Goal: Task Accomplishment & Management: Manage account settings

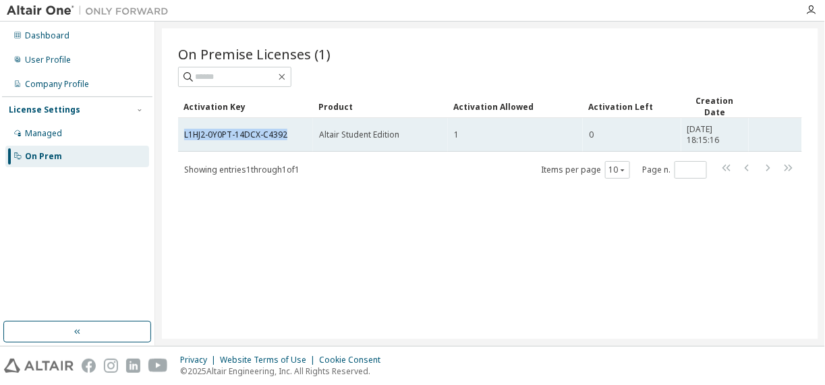
drag, startPoint x: 292, startPoint y: 133, endPoint x: 177, endPoint y: 140, distance: 115.0
click at [178, 140] on td "L1HJ2-0Y0PT-14DCX-C4392" at bounding box center [245, 135] width 135 height 34
copy link "L1HJ2-0Y0PT-14DCX-C4392"
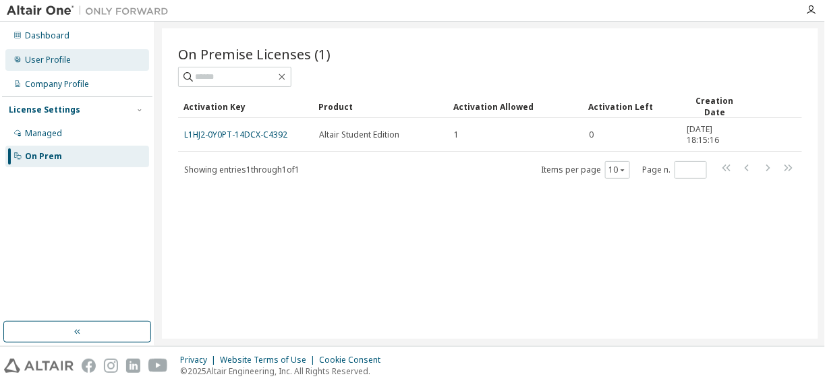
click at [123, 61] on div "User Profile" at bounding box center [77, 60] width 144 height 22
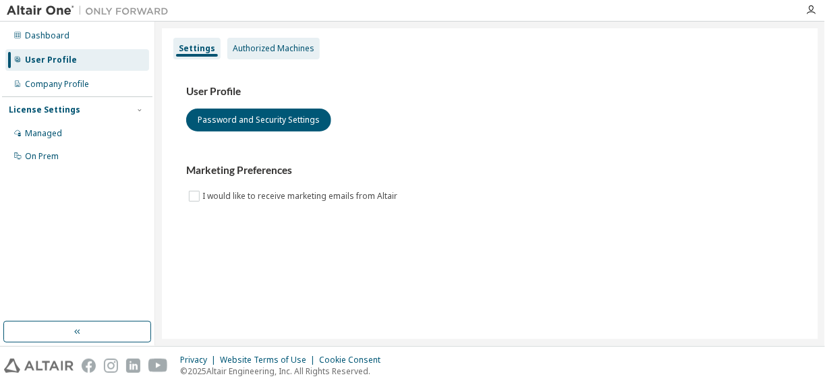
click at [292, 51] on div "Authorized Machines" at bounding box center [274, 48] width 82 height 11
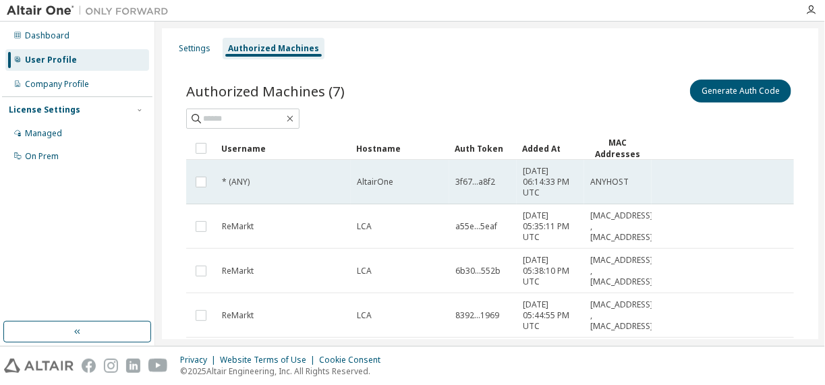
click at [428, 186] on td "AltairOne" at bounding box center [400, 182] width 99 height 45
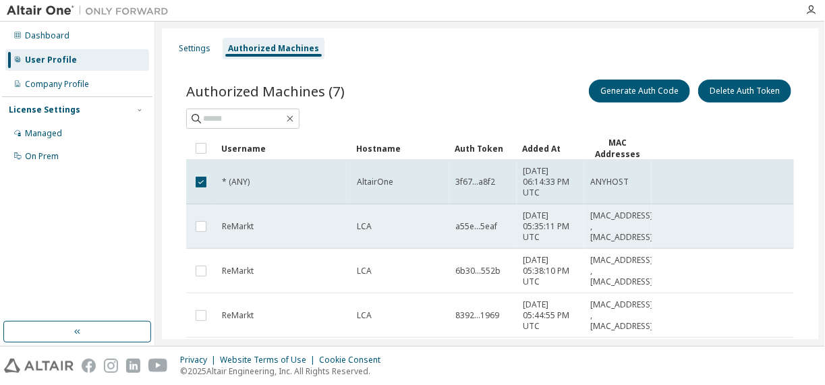
click at [368, 215] on td "LCA" at bounding box center [400, 226] width 99 height 45
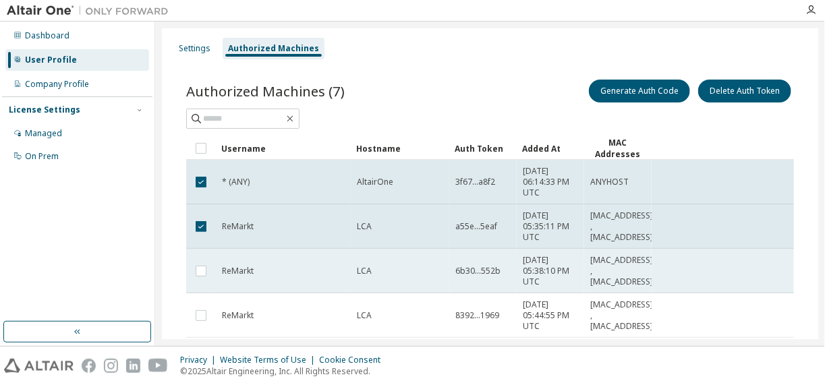
click at [345, 259] on td "ReMarkt" at bounding box center [283, 271] width 135 height 45
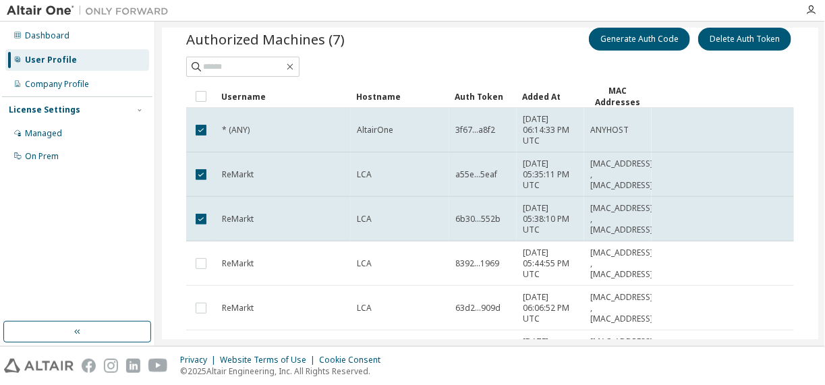
scroll to position [53, 0]
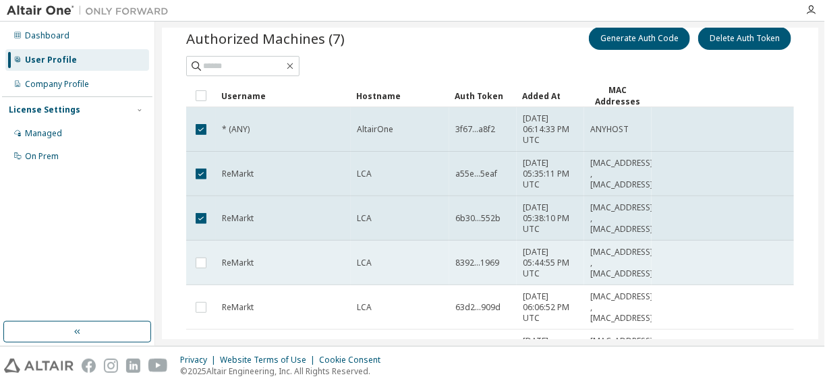
click at [356, 266] on td "LCA" at bounding box center [400, 263] width 99 height 45
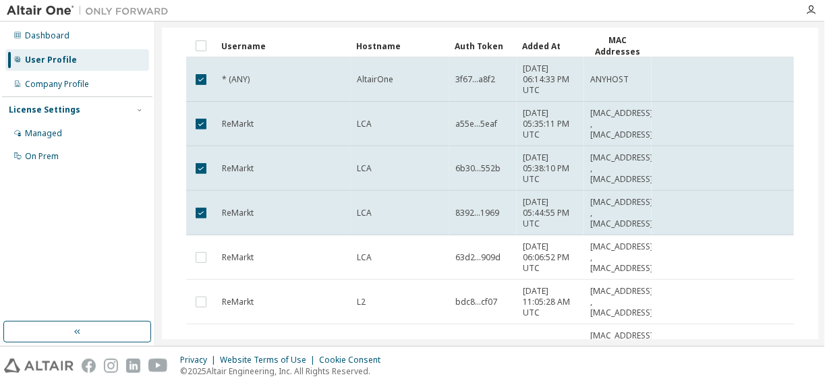
scroll to position [104, 0]
click at [356, 266] on td "LCA" at bounding box center [400, 256] width 99 height 45
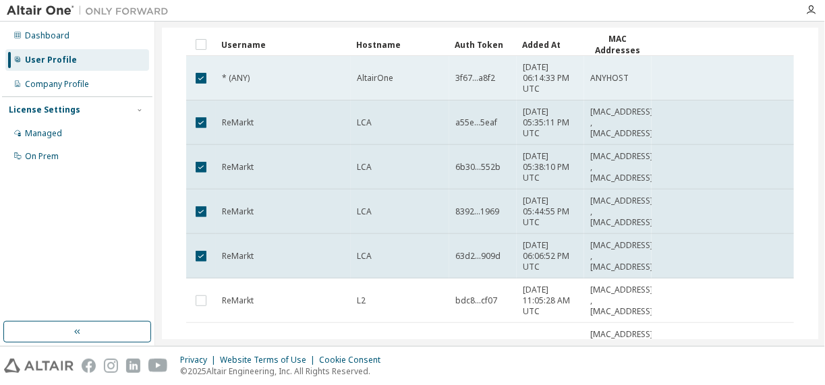
scroll to position [0, 0]
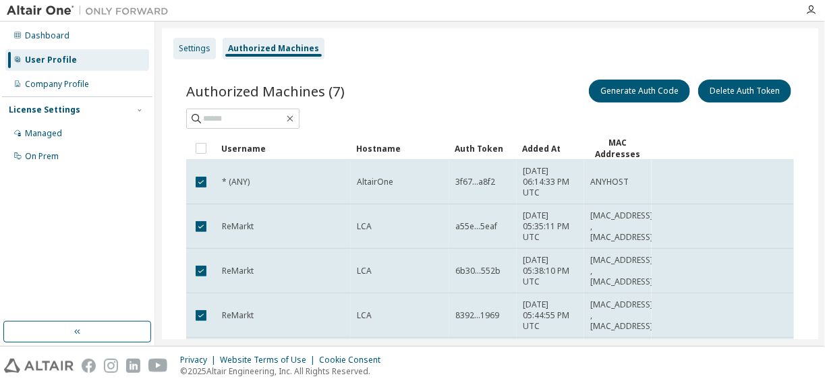
click at [196, 38] on div "Settings" at bounding box center [194, 49] width 43 height 22
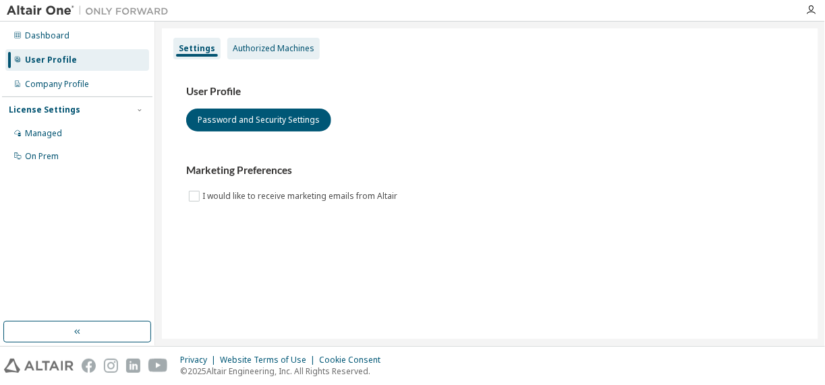
click at [265, 44] on div "Authorized Machines" at bounding box center [274, 48] width 82 height 11
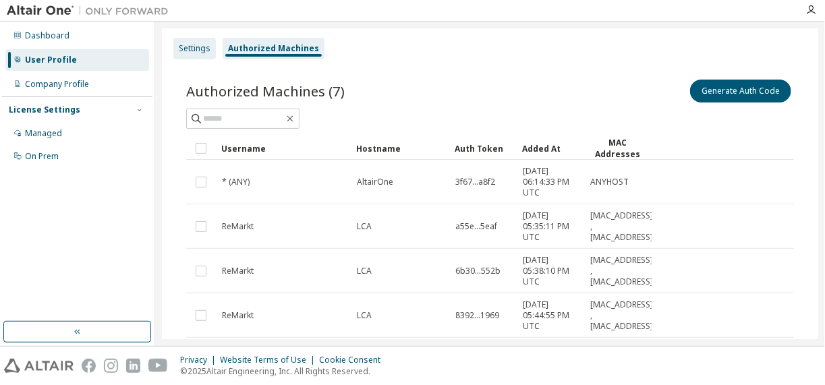
click at [211, 57] on div "Settings" at bounding box center [194, 49] width 43 height 22
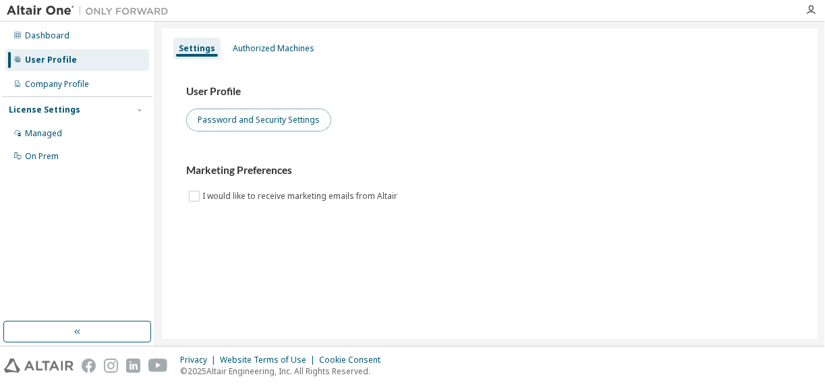
click at [294, 118] on button "Password and Security Settings" at bounding box center [258, 120] width 145 height 23
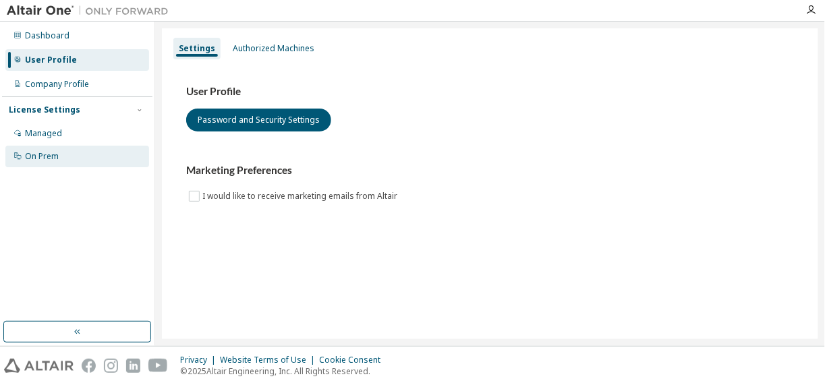
click at [109, 148] on div "On Prem" at bounding box center [77, 157] width 144 height 22
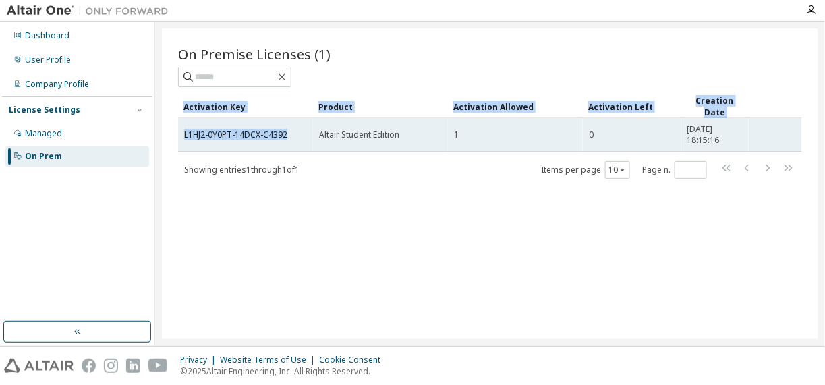
drag, startPoint x: 175, startPoint y: 129, endPoint x: 286, endPoint y: 133, distance: 110.7
click at [286, 133] on div "On Premise Licenses (1) Clear Load Save Save As Field Operator Value Select fil…" at bounding box center [490, 183] width 657 height 311
click at [286, 133] on div "L1HJ2-0Y0PT-14DCX-C4392" at bounding box center [245, 135] width 123 height 11
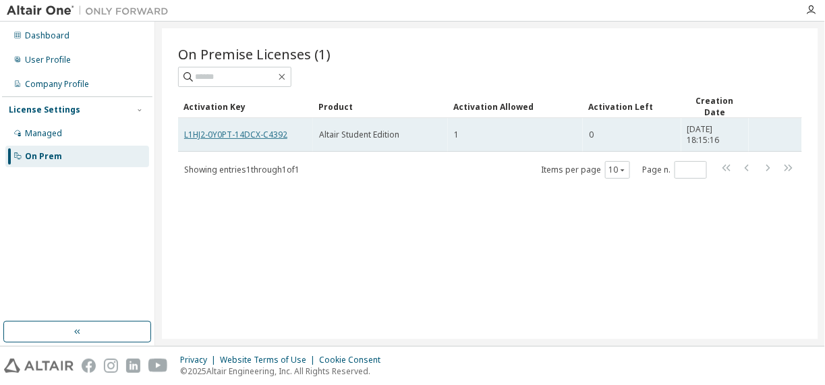
drag, startPoint x: 277, startPoint y: 133, endPoint x: 252, endPoint y: 133, distance: 25.0
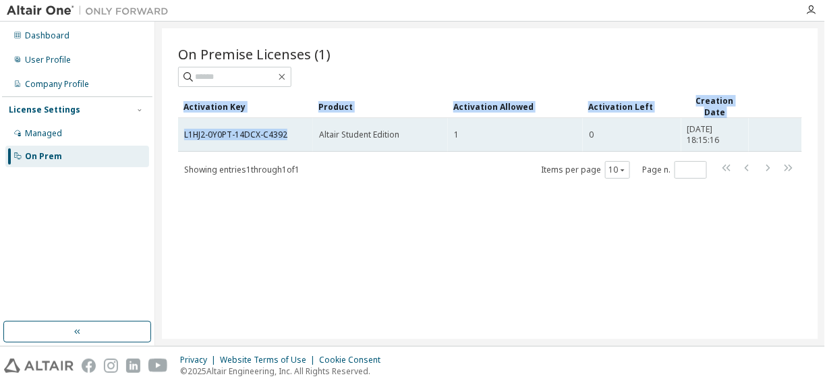
drag, startPoint x: 252, startPoint y: 133, endPoint x: 290, endPoint y: 134, distance: 37.8
click at [290, 134] on div "On Premise Licenses (1) Clear Load Save Save As Field Operator Value Select fil…" at bounding box center [490, 183] width 657 height 311
copy div "Activation Key Product Activation Allowed Activation Left Creation Date L1HJ2-0…"
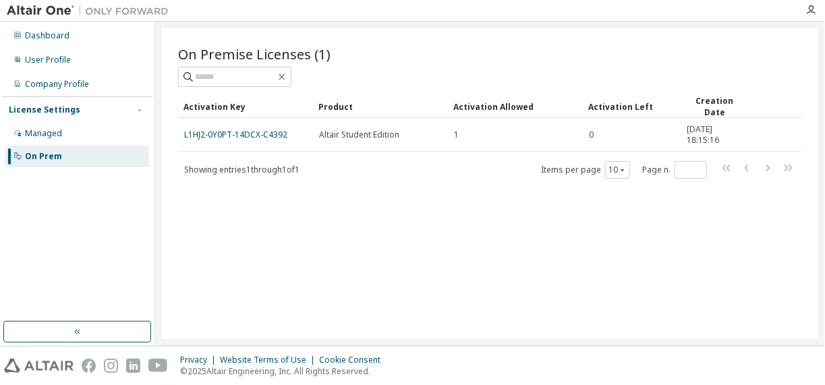
click at [329, 233] on div "On Premise Licenses (1) Clear Load Save Save As Field Operator Value Select fil…" at bounding box center [490, 183] width 657 height 311
click at [84, 140] on div "Managed" at bounding box center [77, 134] width 144 height 22
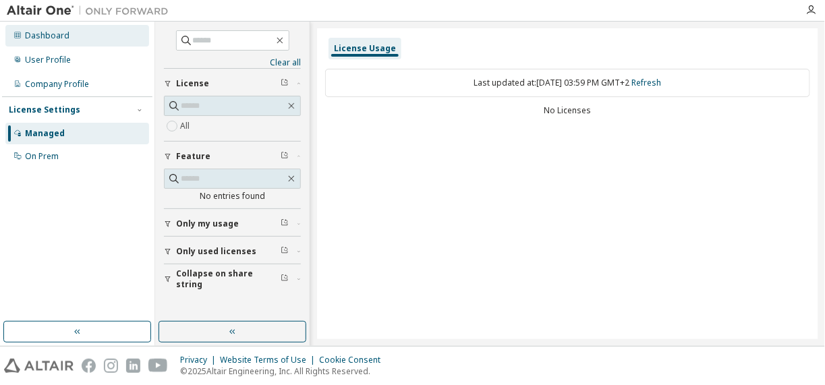
click at [78, 41] on div "Dashboard" at bounding box center [77, 36] width 144 height 22
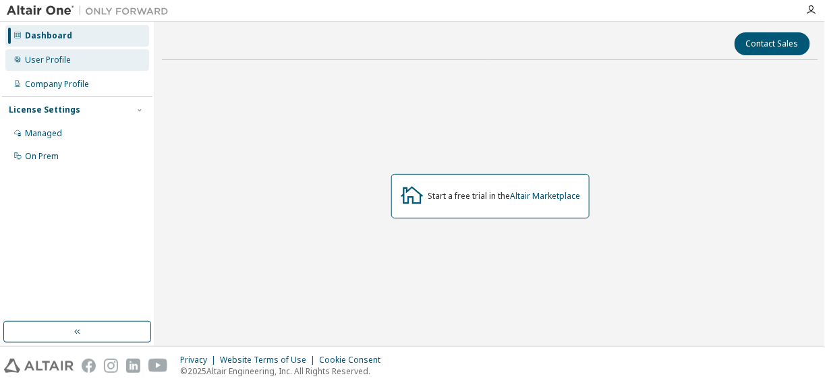
click at [46, 64] on div "User Profile" at bounding box center [48, 60] width 46 height 11
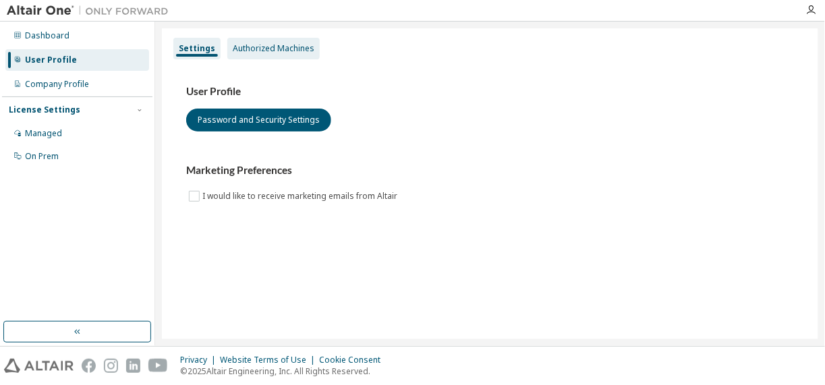
click at [273, 56] on div "Authorized Machines" at bounding box center [273, 49] width 92 height 22
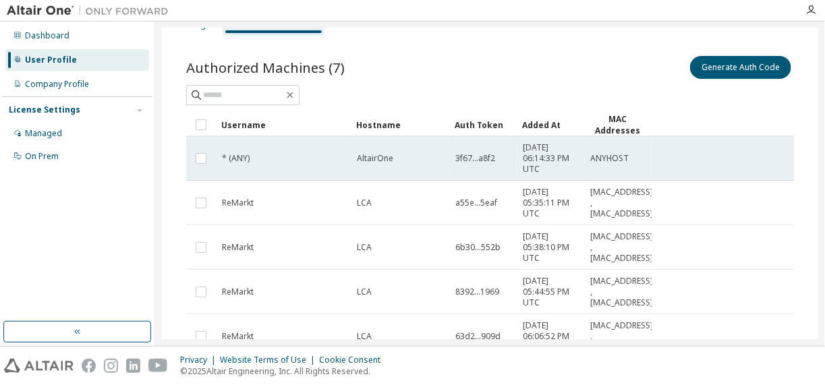
scroll to position [24, 0]
click at [281, 157] on div "* (ANY)" at bounding box center [283, 158] width 123 height 11
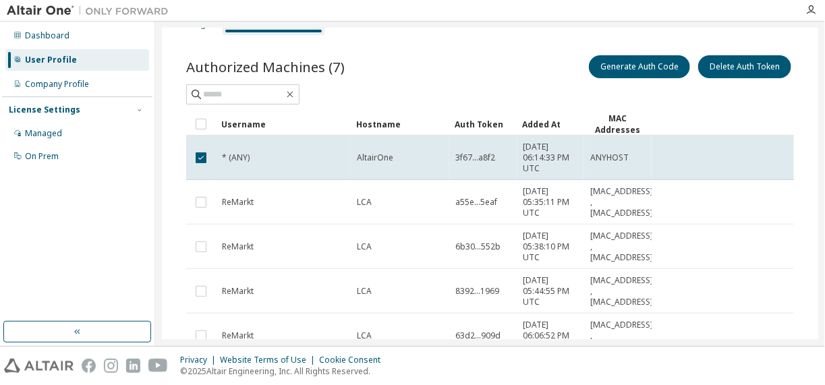
click at [281, 157] on div "* (ANY)" at bounding box center [283, 158] width 123 height 11
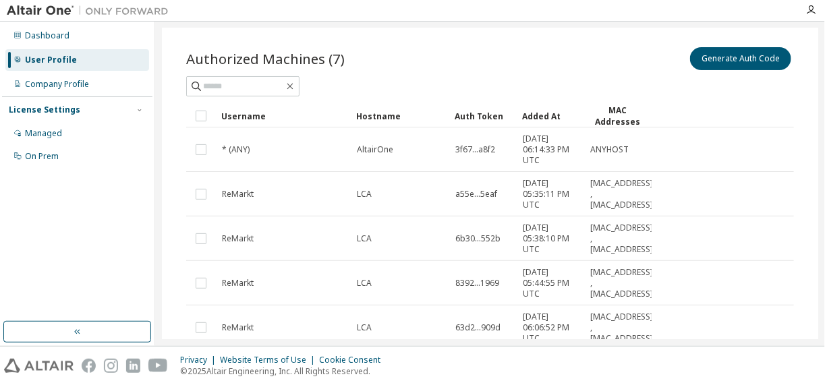
scroll to position [0, 0]
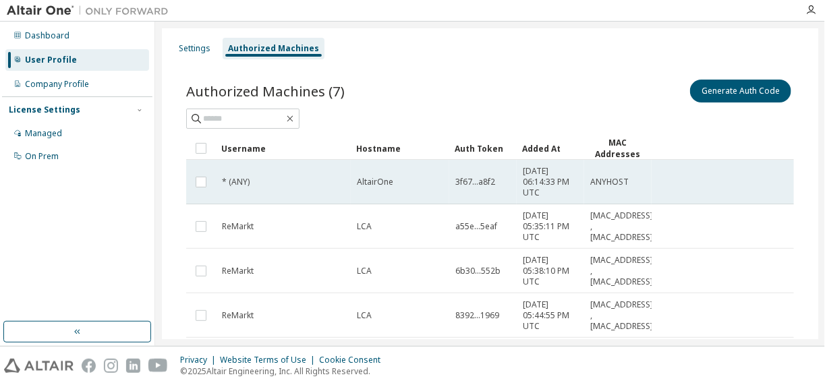
click at [402, 164] on td "AltairOne" at bounding box center [400, 182] width 99 height 45
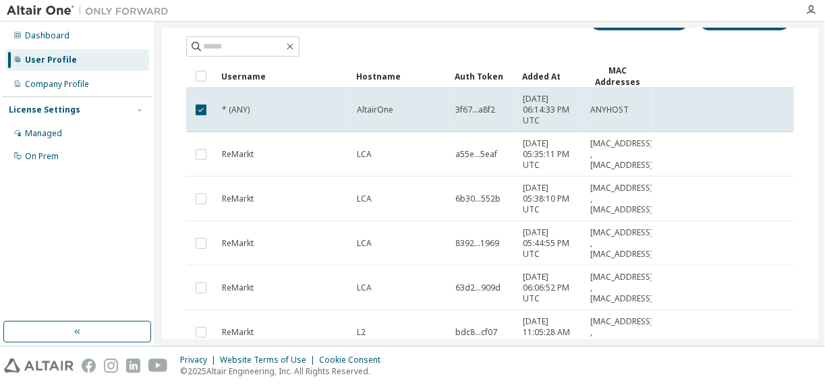
scroll to position [110, 0]
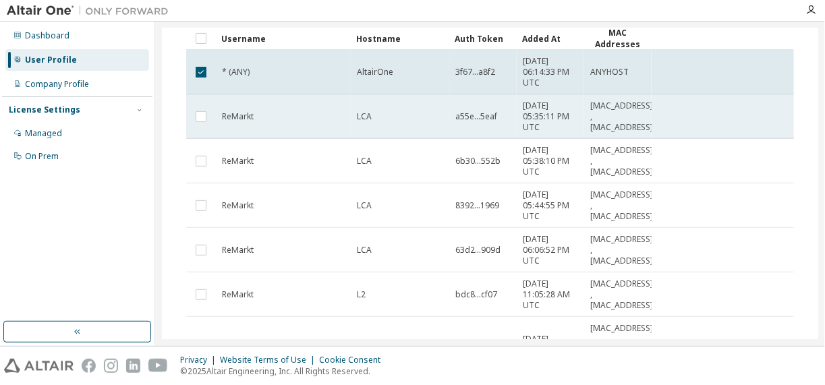
click at [376, 124] on td "LCA" at bounding box center [400, 116] width 99 height 45
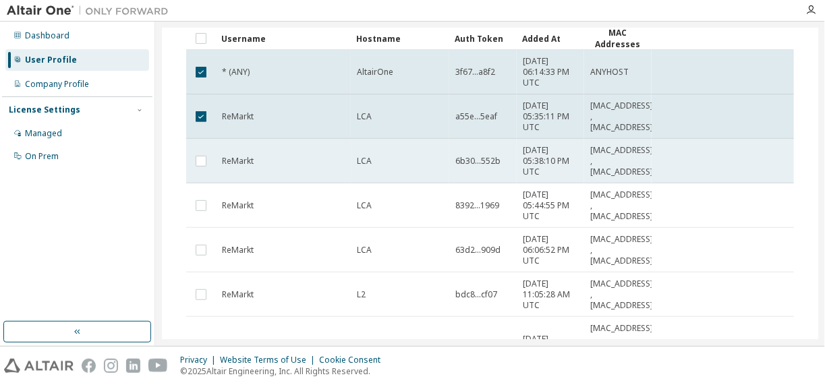
click at [372, 159] on div "LCA" at bounding box center [400, 161] width 86 height 11
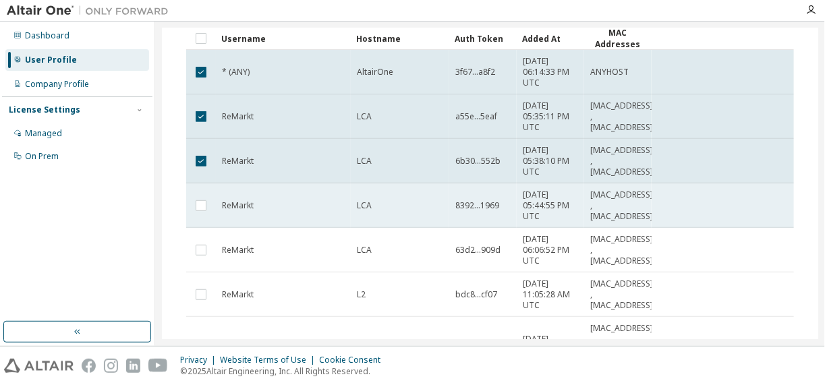
click at [368, 210] on td "LCA" at bounding box center [400, 206] width 99 height 45
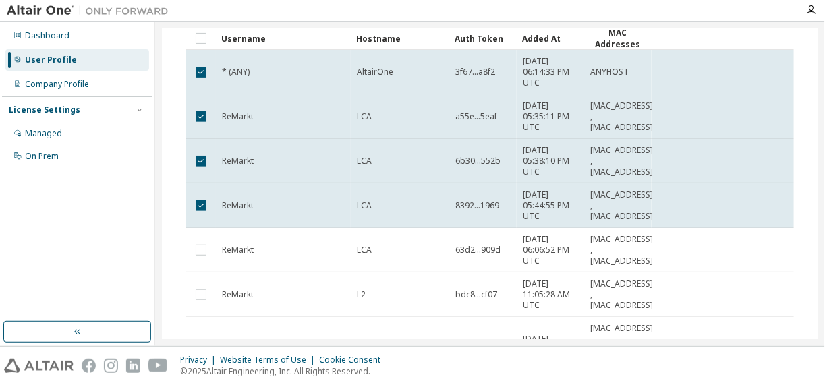
scroll to position [169, 0]
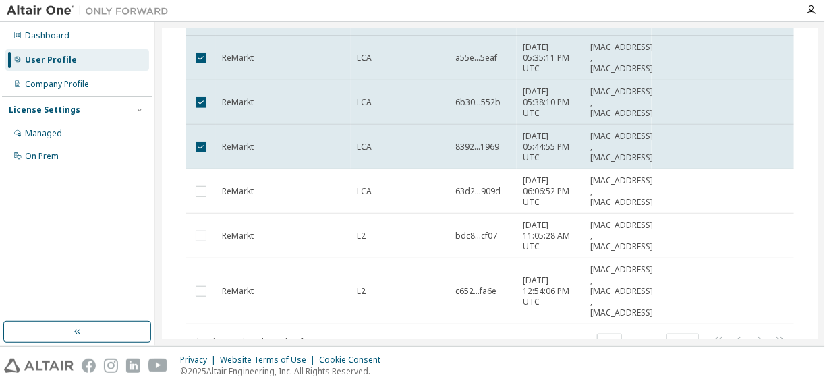
click at [368, 210] on td "LCA" at bounding box center [400, 191] width 99 height 45
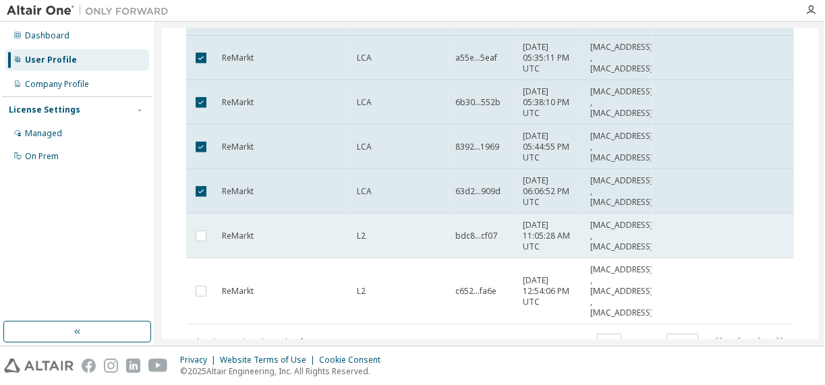
click at [366, 232] on div "L2" at bounding box center [400, 236] width 86 height 11
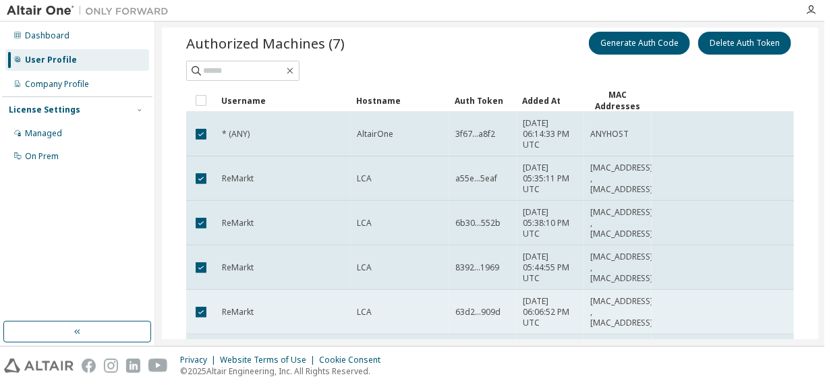
scroll to position [0, 0]
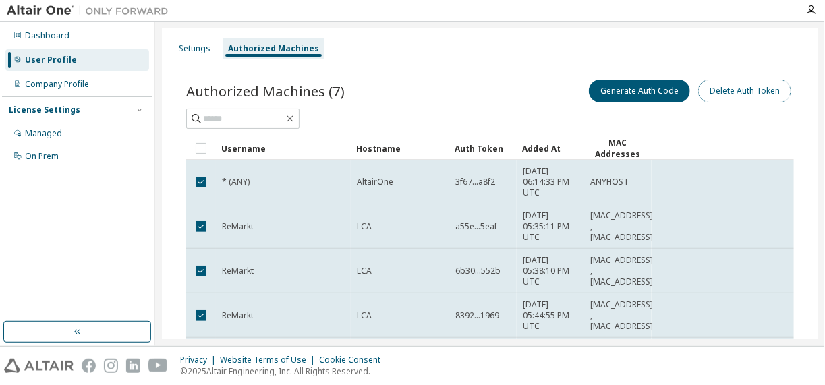
click at [716, 94] on button "Delete Auth Token" at bounding box center [744, 91] width 93 height 23
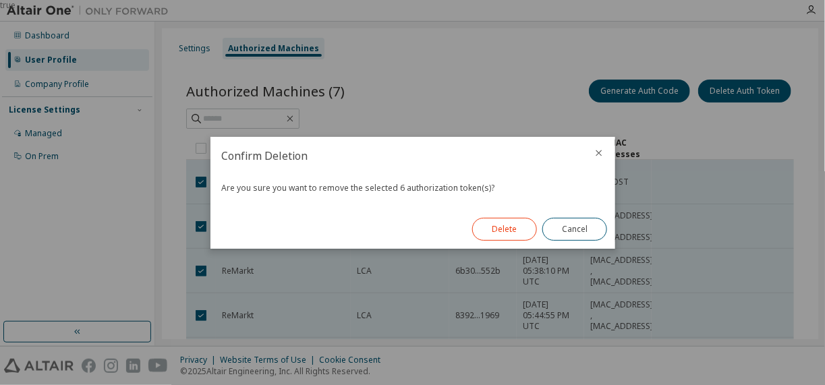
click at [506, 226] on button "Delete" at bounding box center [504, 229] width 65 height 23
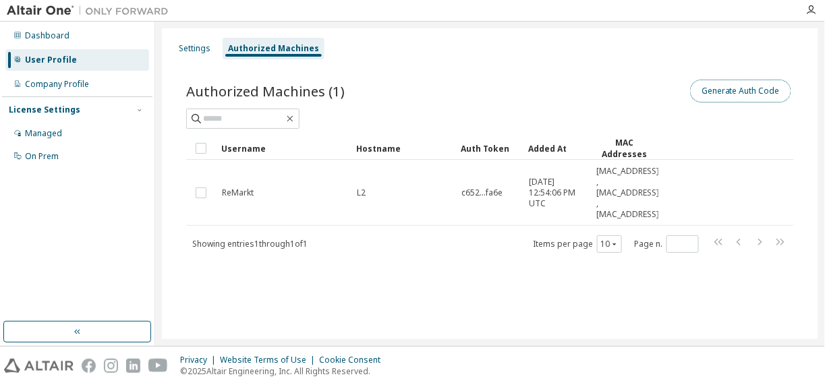
click at [703, 88] on button "Generate Auth Code" at bounding box center [740, 91] width 101 height 23
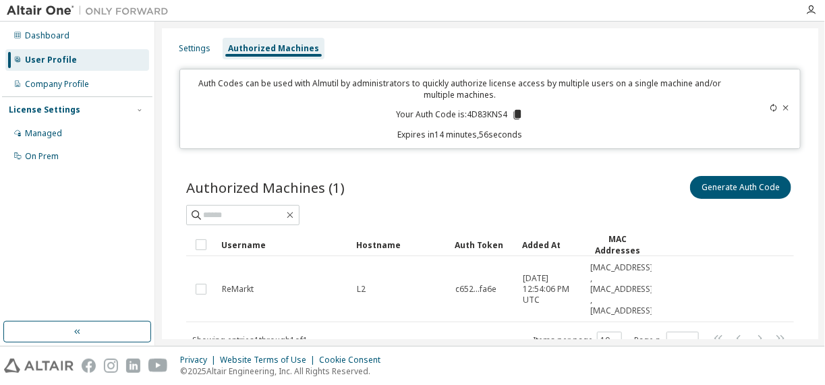
click at [514, 113] on icon at bounding box center [517, 114] width 7 height 9
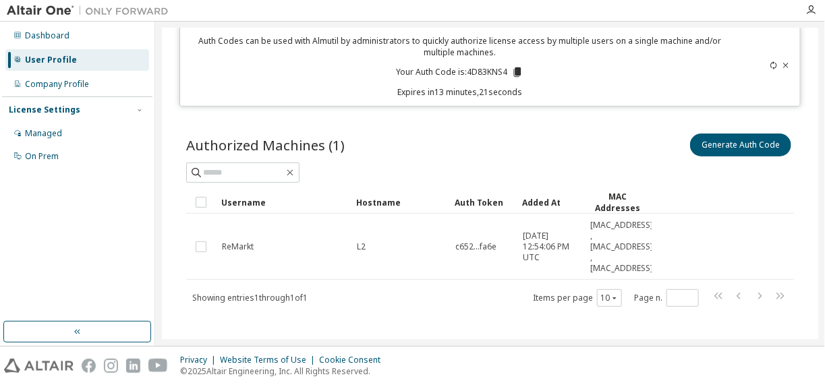
scroll to position [51, 0]
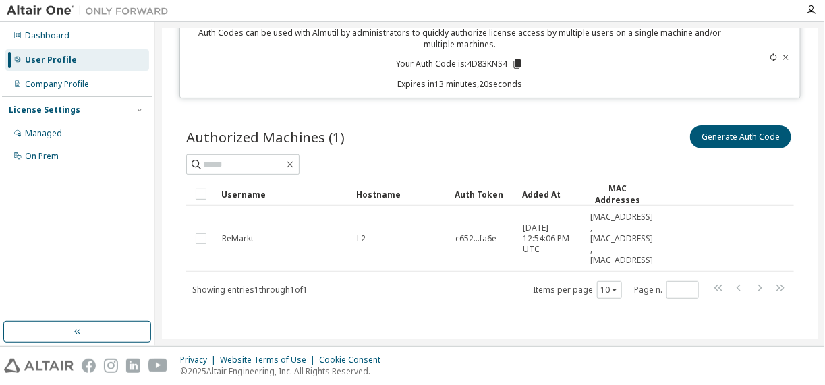
click at [398, 248] on td "L2" at bounding box center [400, 239] width 99 height 66
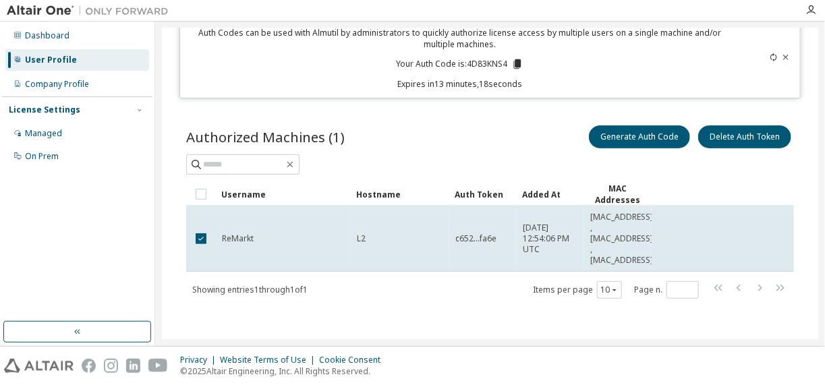
click at [465, 150] on div "Authorized Machines (1) Generate Auth Code Delete Auth Token" at bounding box center [490, 149] width 608 height 52
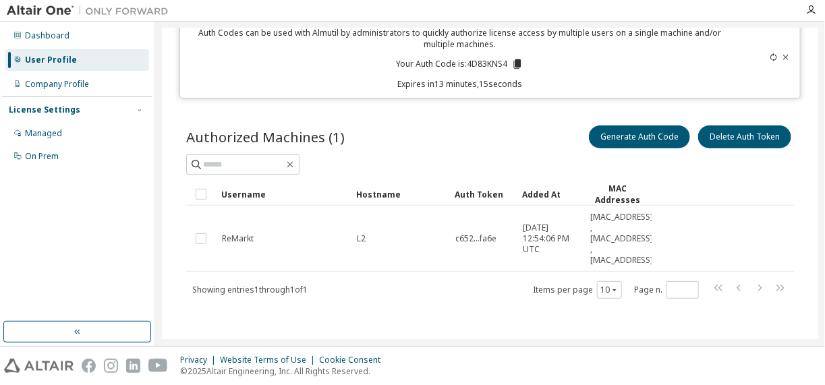
click at [382, 322] on div "Authorized Machines (1) Generate Auth Code Delete Auth Token Clear Load Save Sa…" at bounding box center [490, 221] width 640 height 228
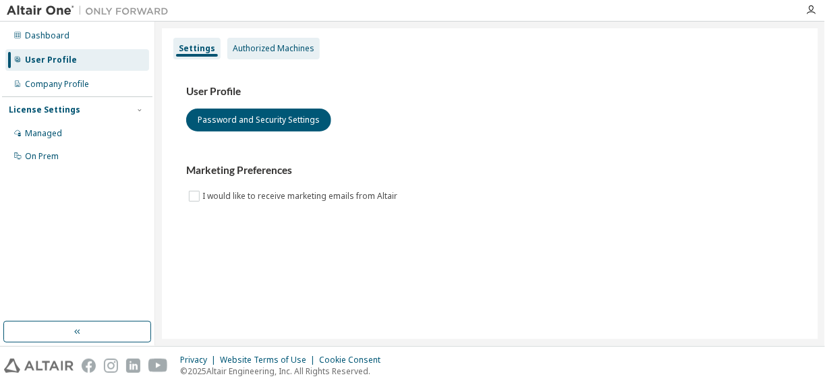
click at [285, 53] on div "Authorized Machines" at bounding box center [274, 48] width 82 height 11
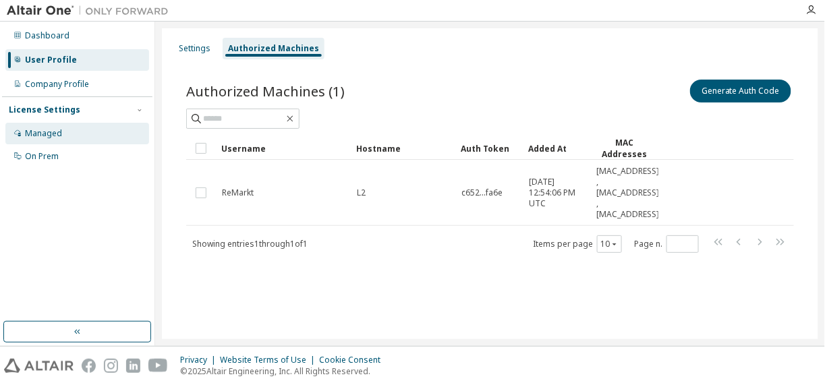
click at [49, 138] on div "Managed" at bounding box center [43, 133] width 37 height 11
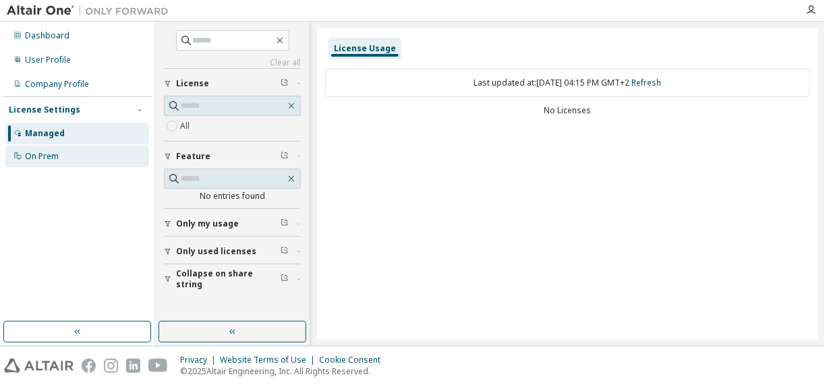
click at [70, 157] on div "On Prem" at bounding box center [77, 157] width 144 height 22
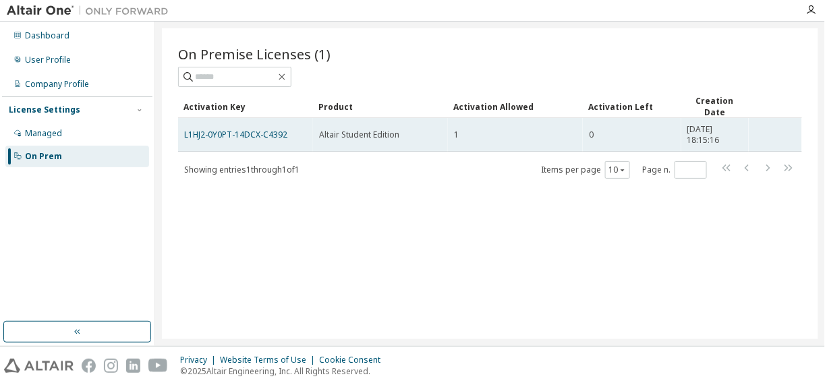
click at [411, 134] on div "Altair Student Edition" at bounding box center [380, 135] width 123 height 11
click at [247, 126] on td "L1HJ2-0Y0PT-14DCX-C4392" at bounding box center [245, 135] width 135 height 34
click at [249, 136] on link "L1HJ2-0Y0PT-14DCX-C4392" at bounding box center [235, 134] width 103 height 11
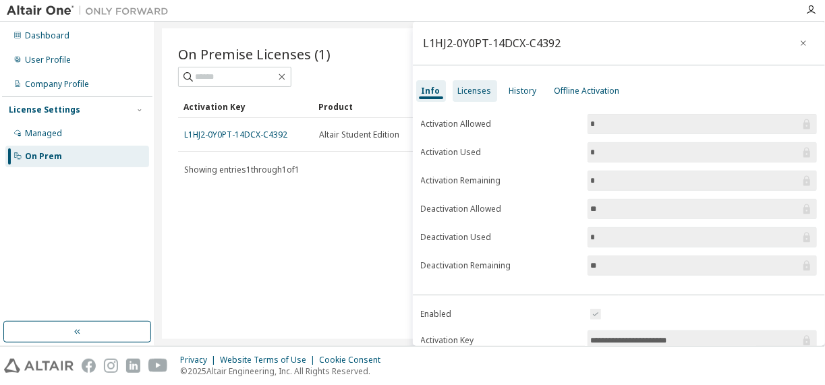
click at [473, 86] on div "Licenses" at bounding box center [475, 91] width 34 height 11
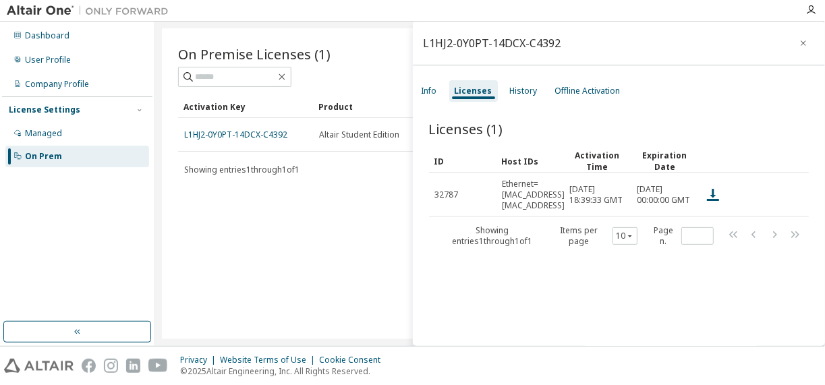
drag, startPoint x: 453, startPoint y: 163, endPoint x: 555, endPoint y: 157, distance: 102.8
drag, startPoint x: 563, startPoint y: 158, endPoint x: 641, endPoint y: 156, distance: 77.6
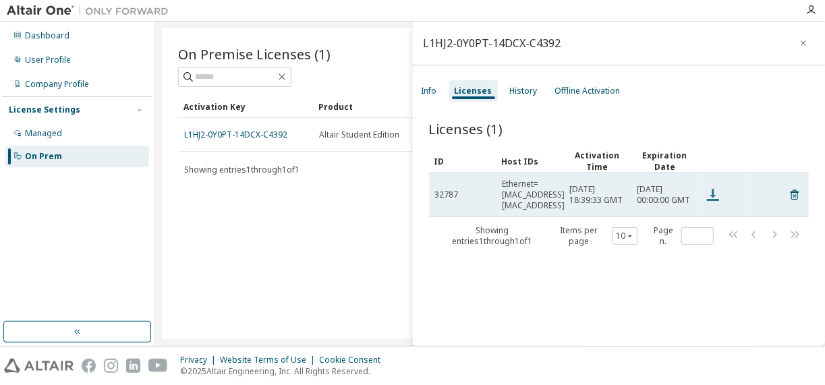
click at [713, 191] on icon at bounding box center [713, 195] width 12 height 12
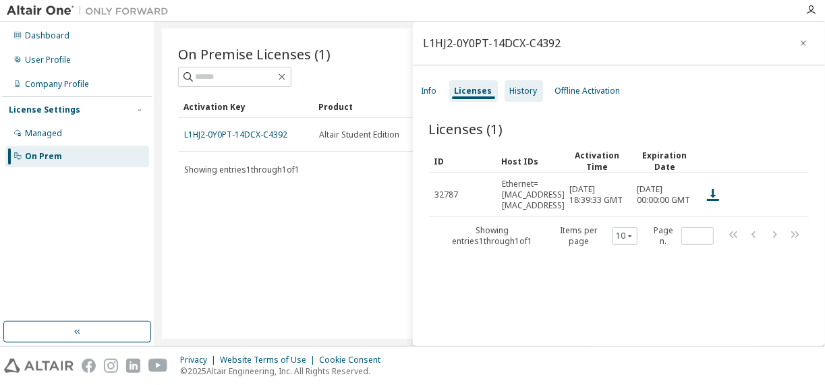
click at [512, 94] on div "History" at bounding box center [524, 91] width 28 height 11
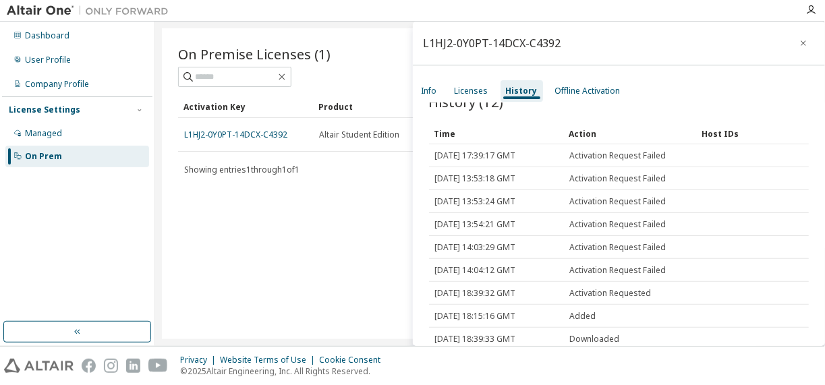
scroll to position [98, 0]
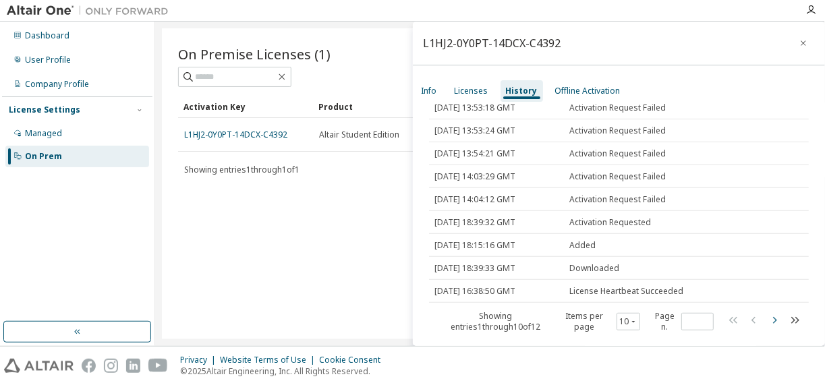
click at [767, 322] on icon "button" at bounding box center [775, 320] width 16 height 16
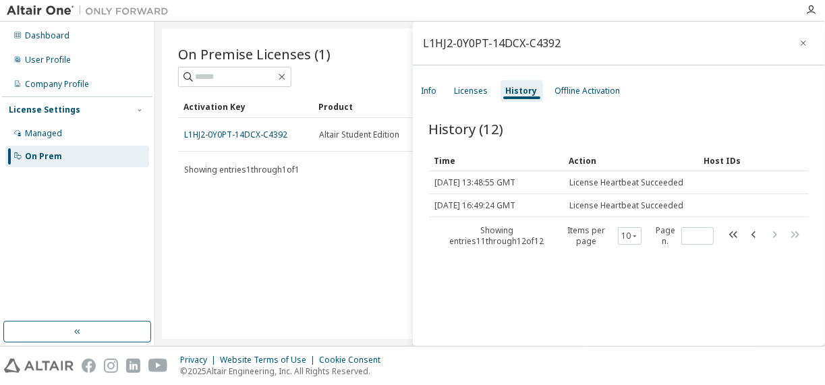
scroll to position [0, 0]
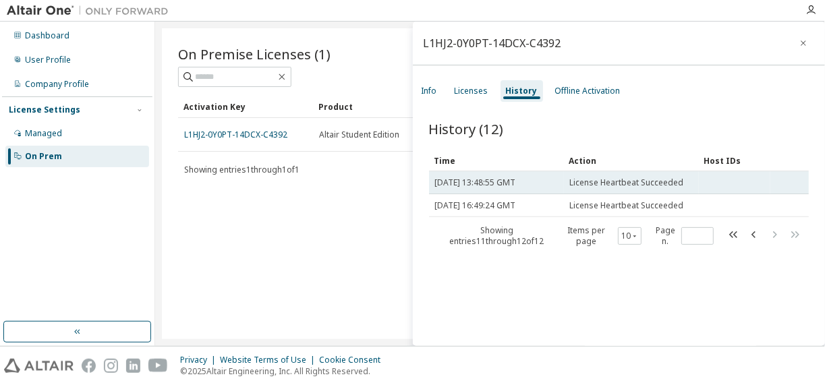
click at [549, 190] on td "[DATE] 13:48:55 GMT" at bounding box center [496, 182] width 135 height 23
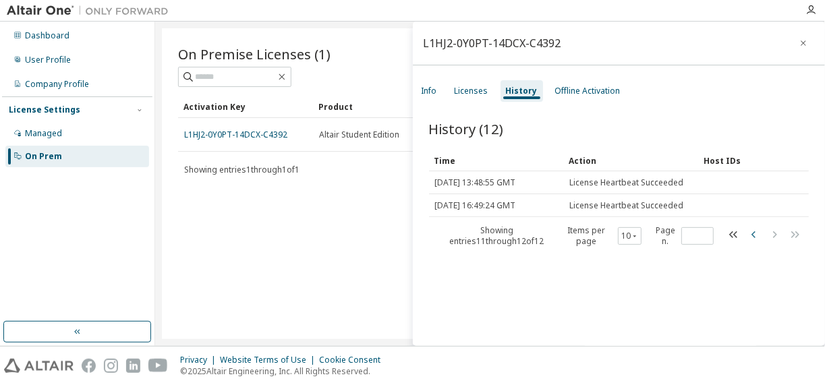
click at [746, 227] on icon "button" at bounding box center [754, 235] width 16 height 16
type input "*"
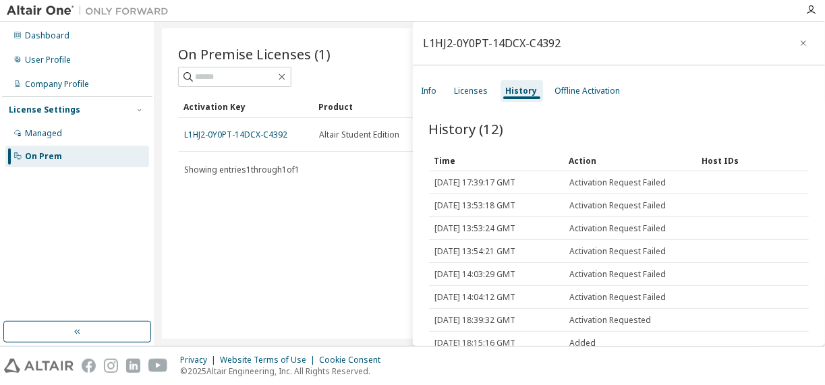
scroll to position [98, 0]
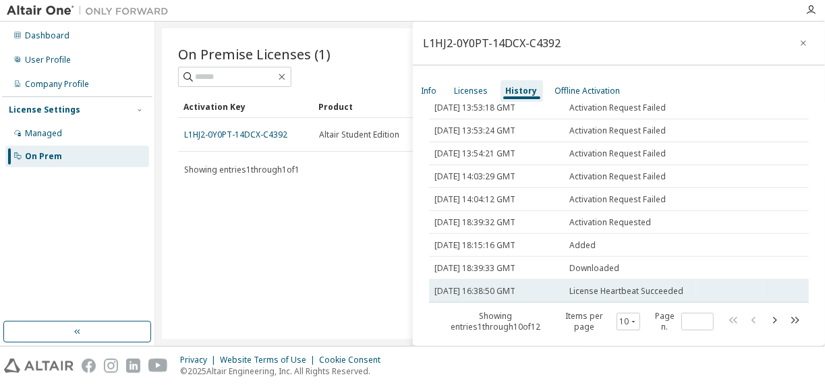
click at [694, 286] on td "License Heartbeat Succeeded" at bounding box center [630, 291] width 133 height 23
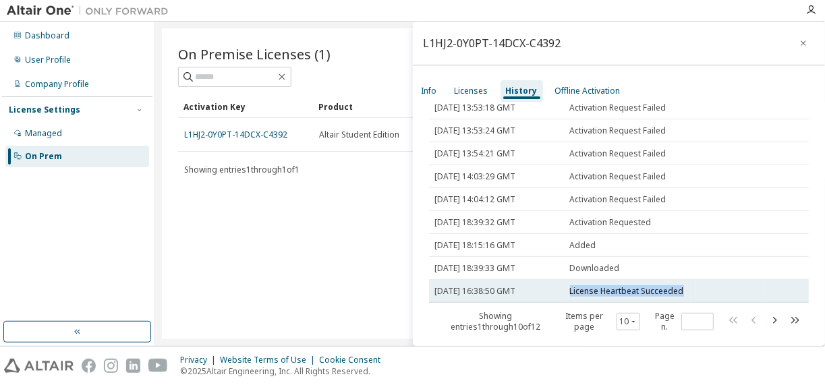
click at [694, 286] on td "License Heartbeat Succeeded" at bounding box center [630, 291] width 133 height 23
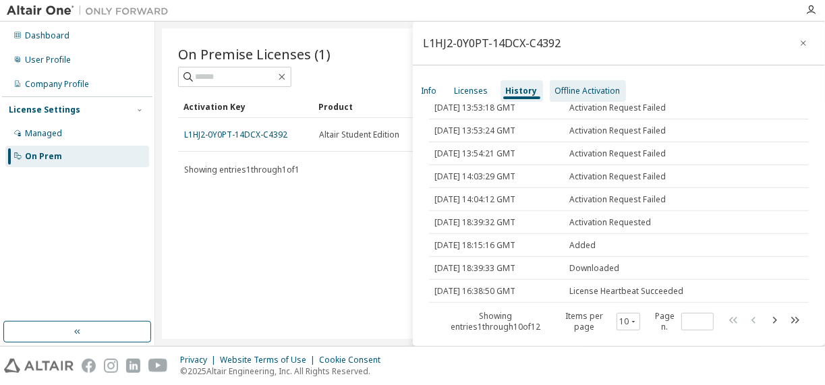
click at [615, 82] on div "Offline Activation" at bounding box center [588, 91] width 76 height 22
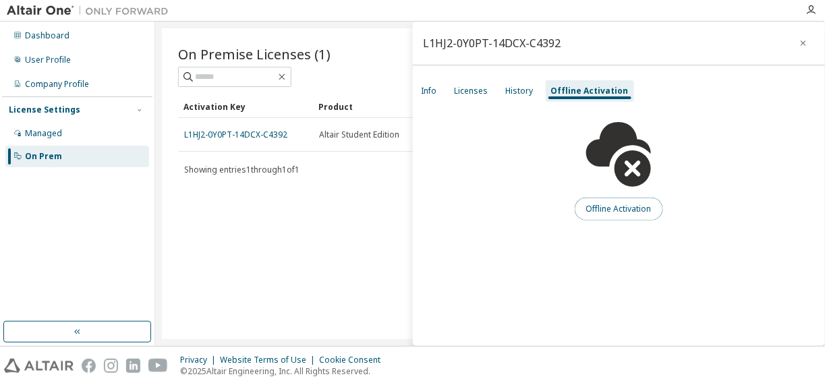
click at [653, 205] on button "Offline Activation" at bounding box center [619, 209] width 88 height 23
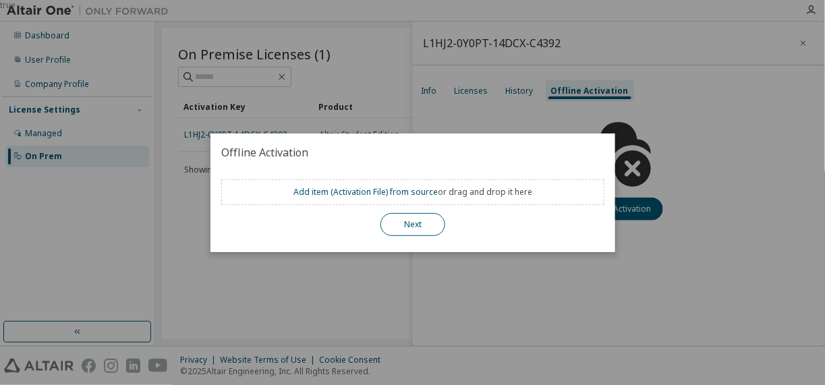
click at [420, 216] on button "Next" at bounding box center [413, 224] width 65 height 23
click at [534, 99] on div "true" at bounding box center [412, 192] width 825 height 385
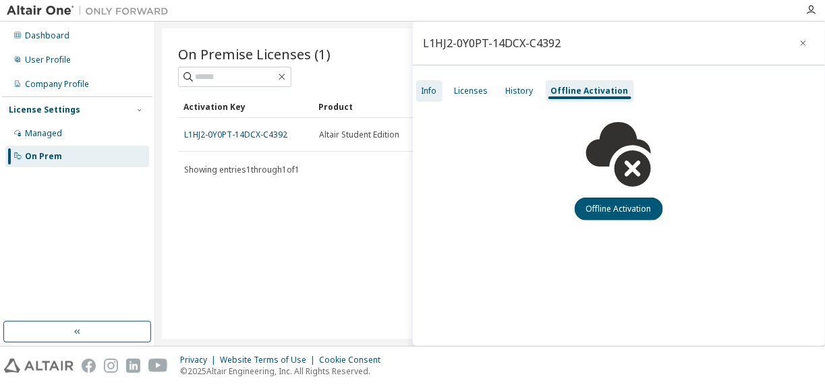
click at [424, 92] on div "Info" at bounding box center [430, 91] width 16 height 11
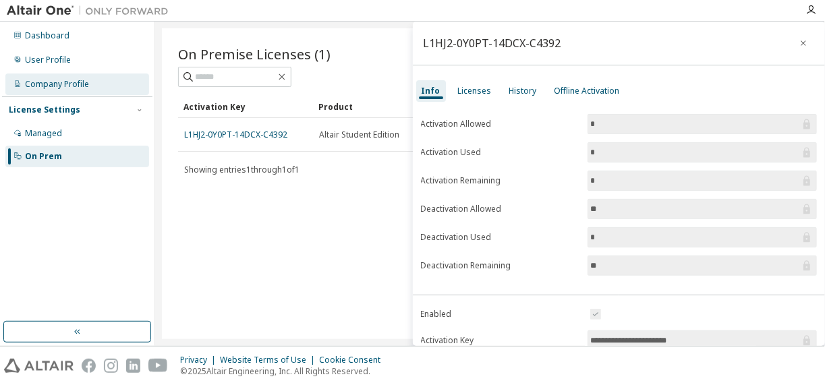
click at [97, 83] on div "Company Profile" at bounding box center [77, 85] width 144 height 22
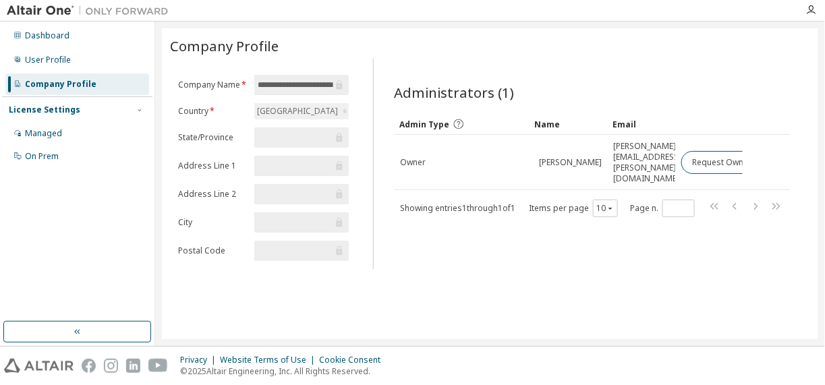
click at [640, 225] on div "Administrators (1) Clear Load Save Save As Field Operator Value Select filter S…" at bounding box center [592, 168] width 429 height 202
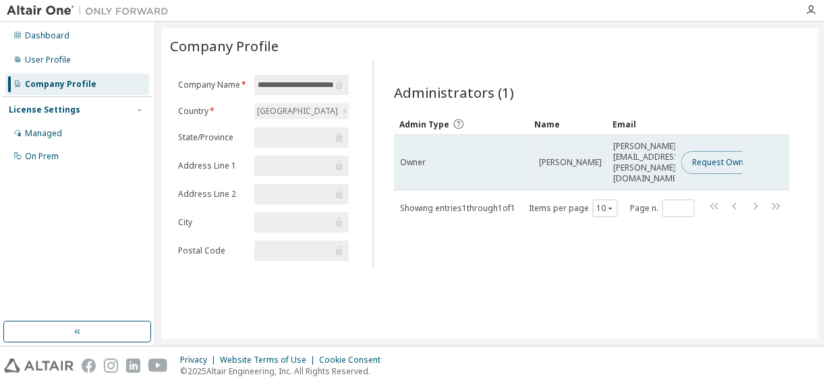
click at [707, 151] on button "Request Owner Change" at bounding box center [739, 162] width 114 height 23
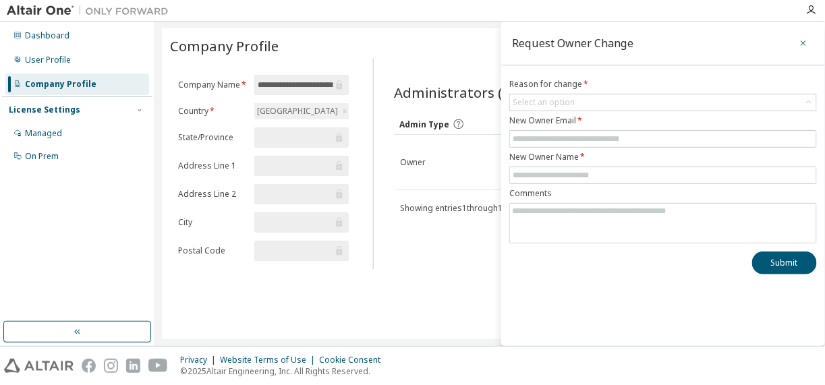
click at [804, 43] on icon "button" at bounding box center [803, 42] width 5 height 5
